Goal: Task Accomplishment & Management: Manage account settings

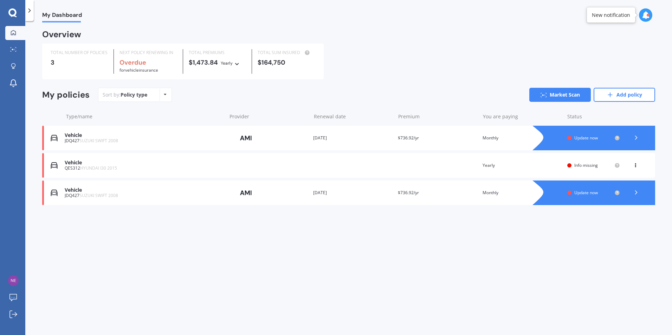
click at [639, 136] on div at bounding box center [635, 138] width 21 height 11
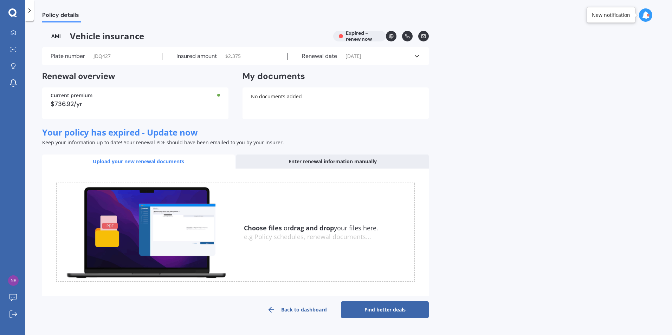
click at [13, 11] on icon at bounding box center [12, 12] width 8 height 9
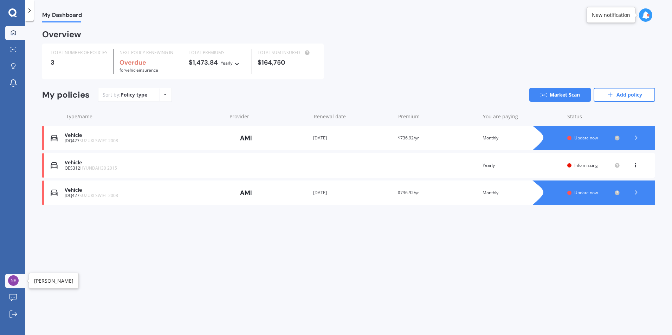
click at [14, 284] on img at bounding box center [13, 280] width 11 height 11
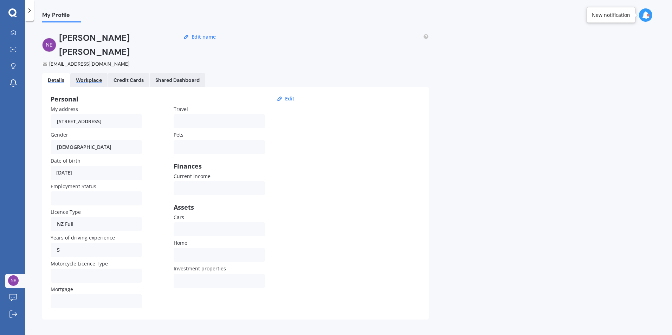
drag, startPoint x: 88, startPoint y: 63, endPoint x: 92, endPoint y: 63, distance: 4.2
click at [88, 77] on div "Workplace" at bounding box center [89, 80] width 26 height 6
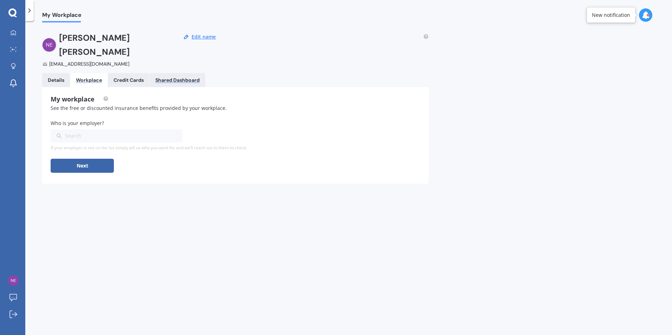
click at [173, 77] on div "Shared Dashboard" at bounding box center [177, 80] width 44 height 6
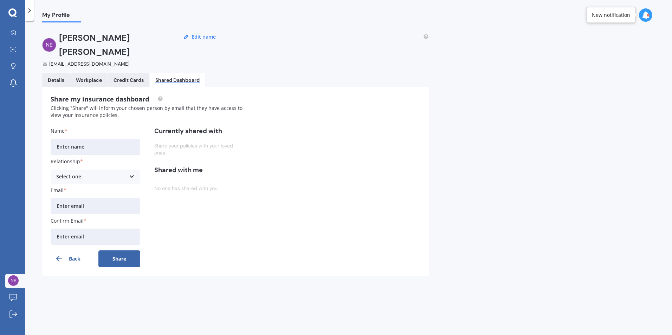
click at [47, 73] on link "Details" at bounding box center [56, 80] width 28 height 14
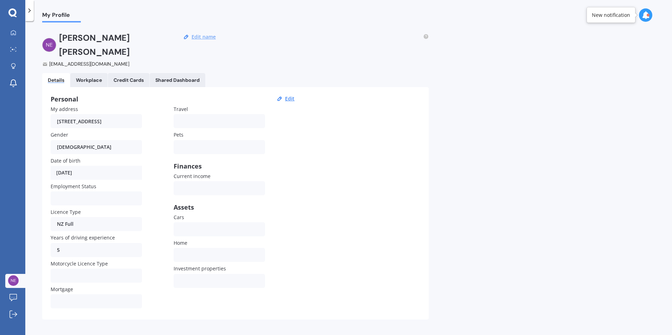
click at [199, 34] on button "Edit name" at bounding box center [203, 37] width 28 height 6
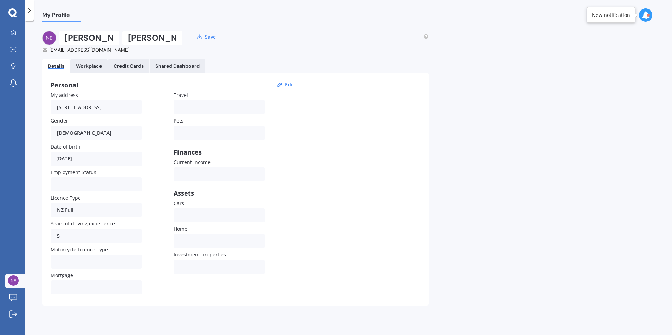
drag, startPoint x: 173, startPoint y: 39, endPoint x: 73, endPoint y: 33, distance: 99.3
click at [73, 33] on div "Vanessa Chambers" at bounding box center [120, 38] width 123 height 14
type input "Vercoe"
click at [69, 50] on div "nessyoc@gmail.com" at bounding box center [112, 49] width 140 height 7
click at [214, 34] on button "Save" at bounding box center [210, 37] width 15 height 6
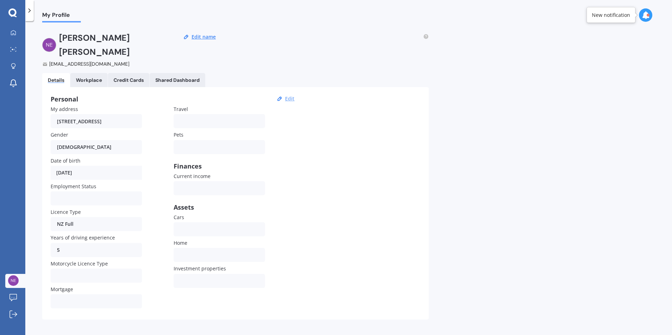
click at [296, 96] on button "Edit" at bounding box center [290, 99] width 14 height 6
select select "09"
select select "11"
select select "1974"
click at [86, 77] on div "Workplace" at bounding box center [89, 80] width 26 height 6
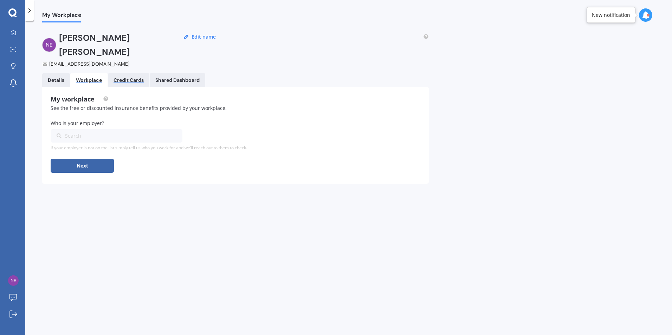
click at [130, 77] on div "Credit Cards" at bounding box center [128, 80] width 30 height 6
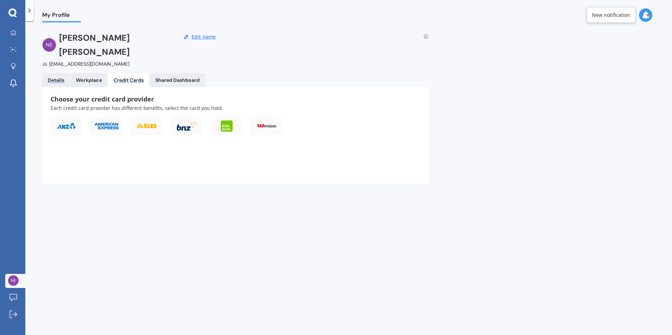
click at [179, 77] on div "Shared Dashboard" at bounding box center [177, 80] width 44 height 6
click at [51, 77] on div "Details" at bounding box center [56, 80] width 17 height 6
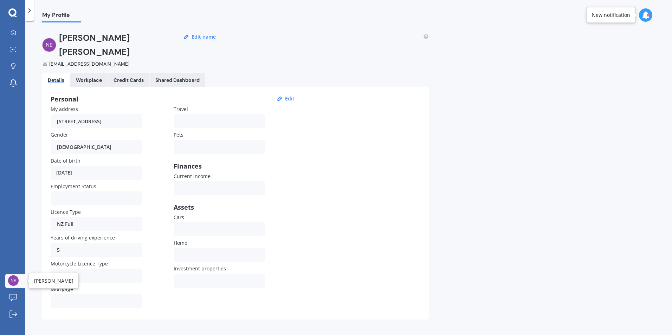
click at [16, 282] on img at bounding box center [13, 280] width 11 height 11
click at [10, 11] on icon at bounding box center [12, 12] width 8 height 8
